Goal: Information Seeking & Learning: Understand process/instructions

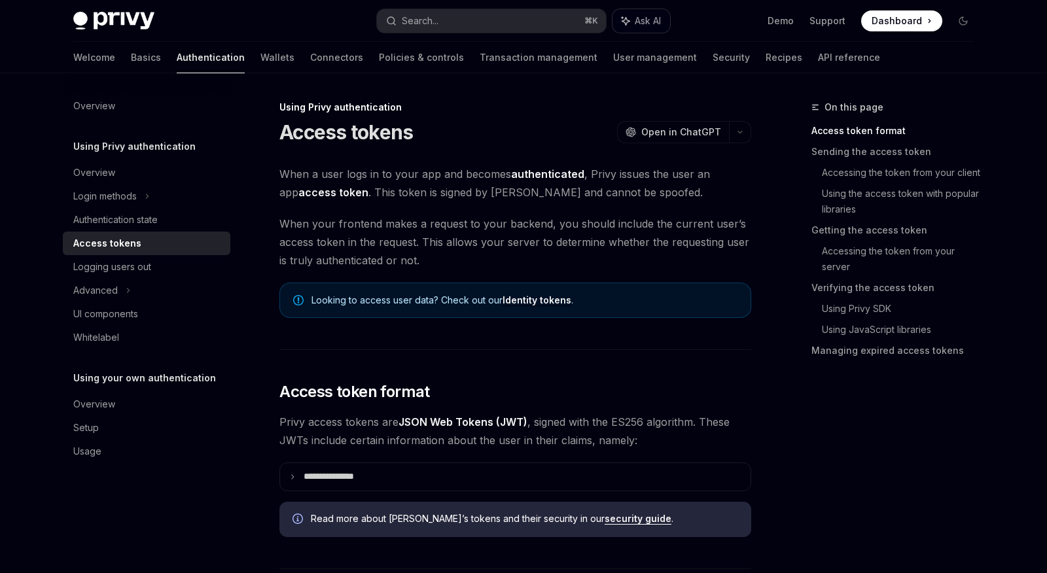
type textarea "*"
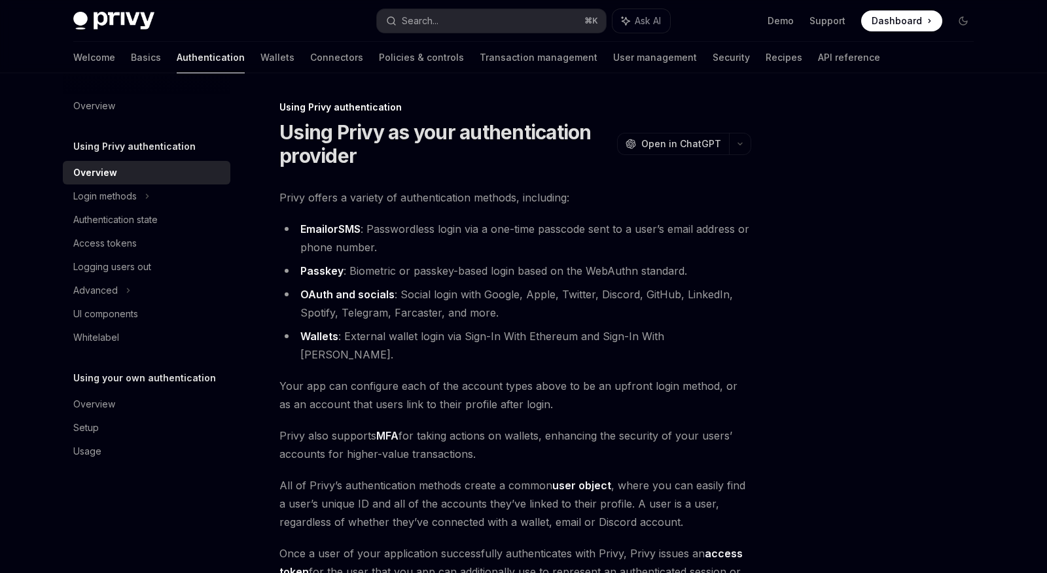
click at [116, 20] on img at bounding box center [113, 21] width 81 height 18
type textarea "*"
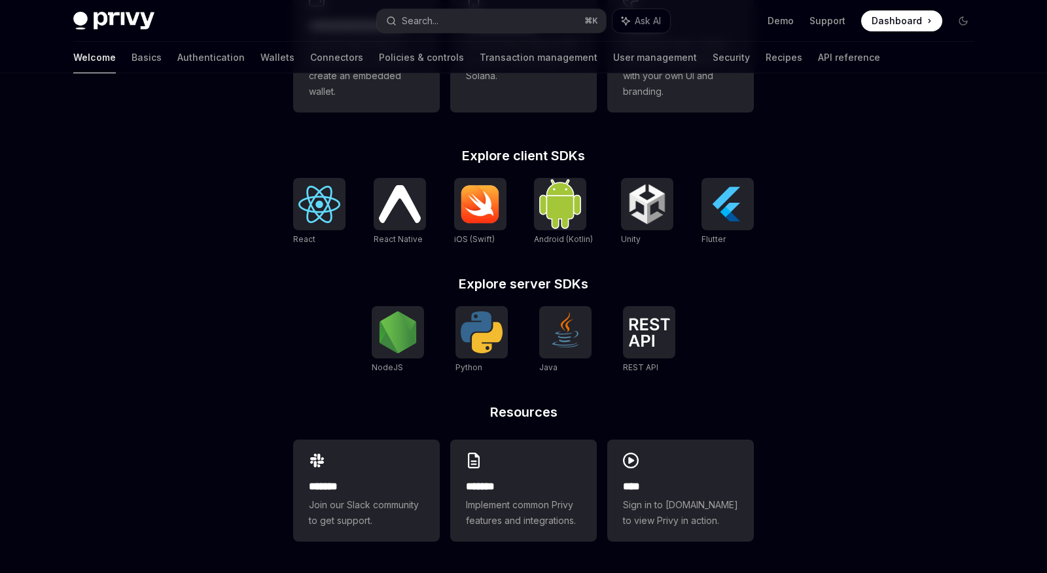
scroll to position [467, 0]
click at [390, 208] on img at bounding box center [400, 204] width 42 height 37
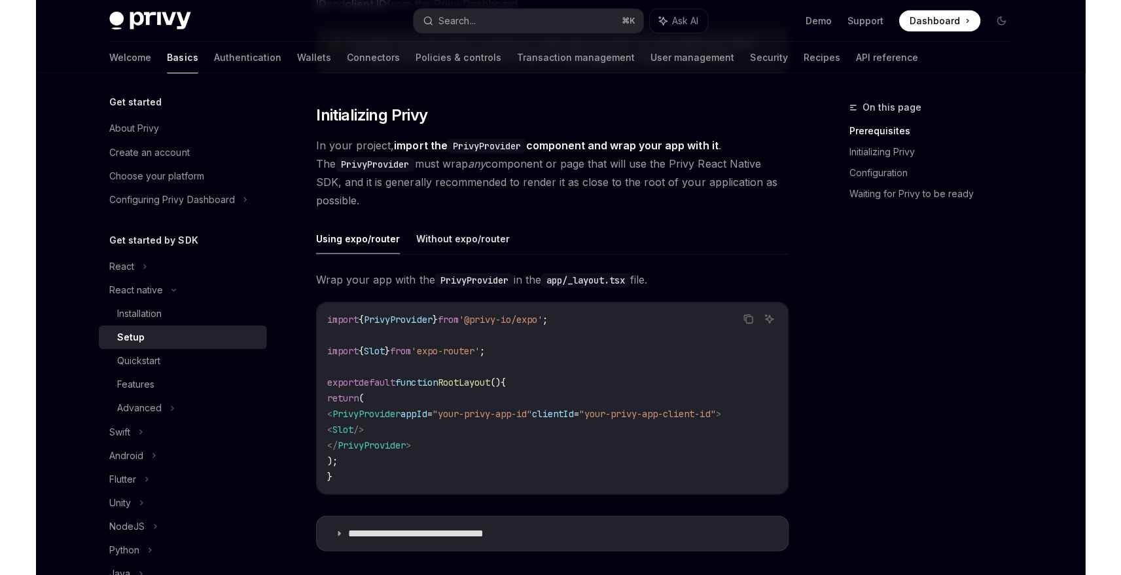
scroll to position [216, 0]
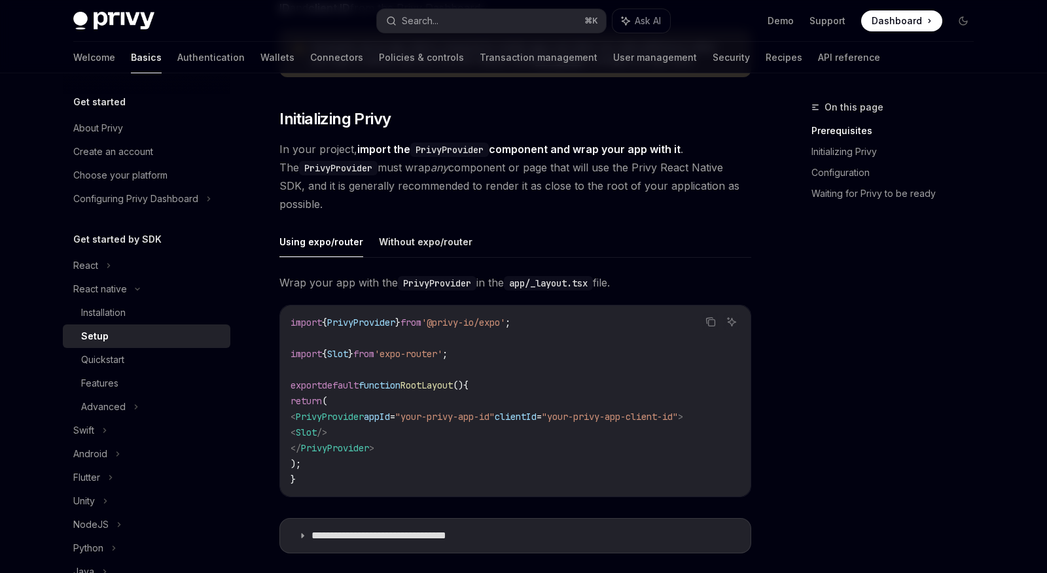
click at [315, 242] on button "Using expo/router" at bounding box center [322, 242] width 84 height 31
click at [314, 242] on button "Using expo/router" at bounding box center [322, 242] width 84 height 31
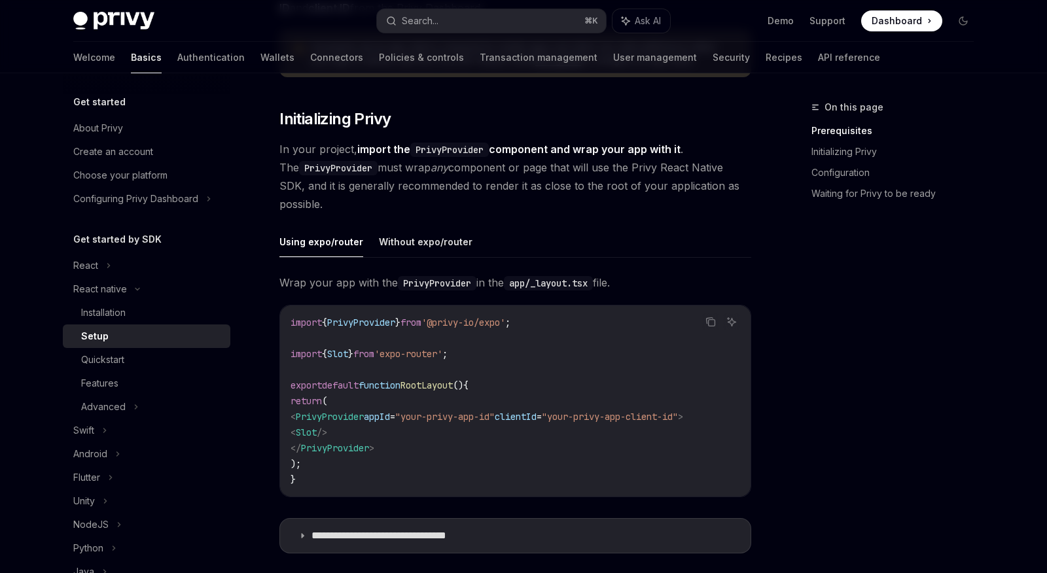
click at [314, 242] on button "Using expo/router" at bounding box center [322, 242] width 84 height 31
click at [956, 384] on div "On this page Prerequisites Initializing Privy Configuration Waiting for Privy t…" at bounding box center [885, 337] width 199 height 474
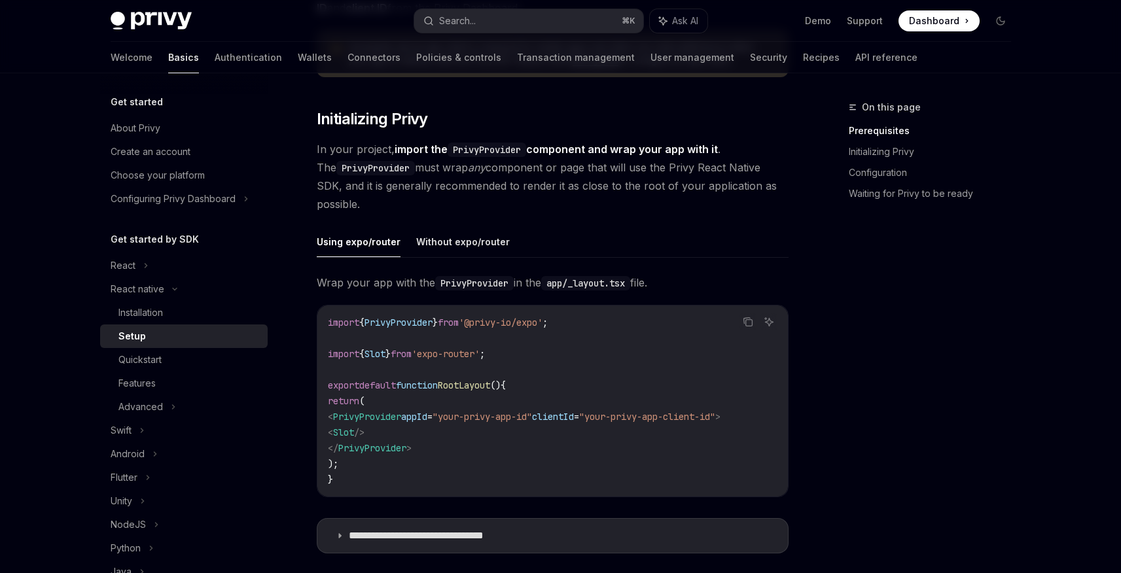
type textarea "*"
